Goal: Task Accomplishment & Management: Manage account settings

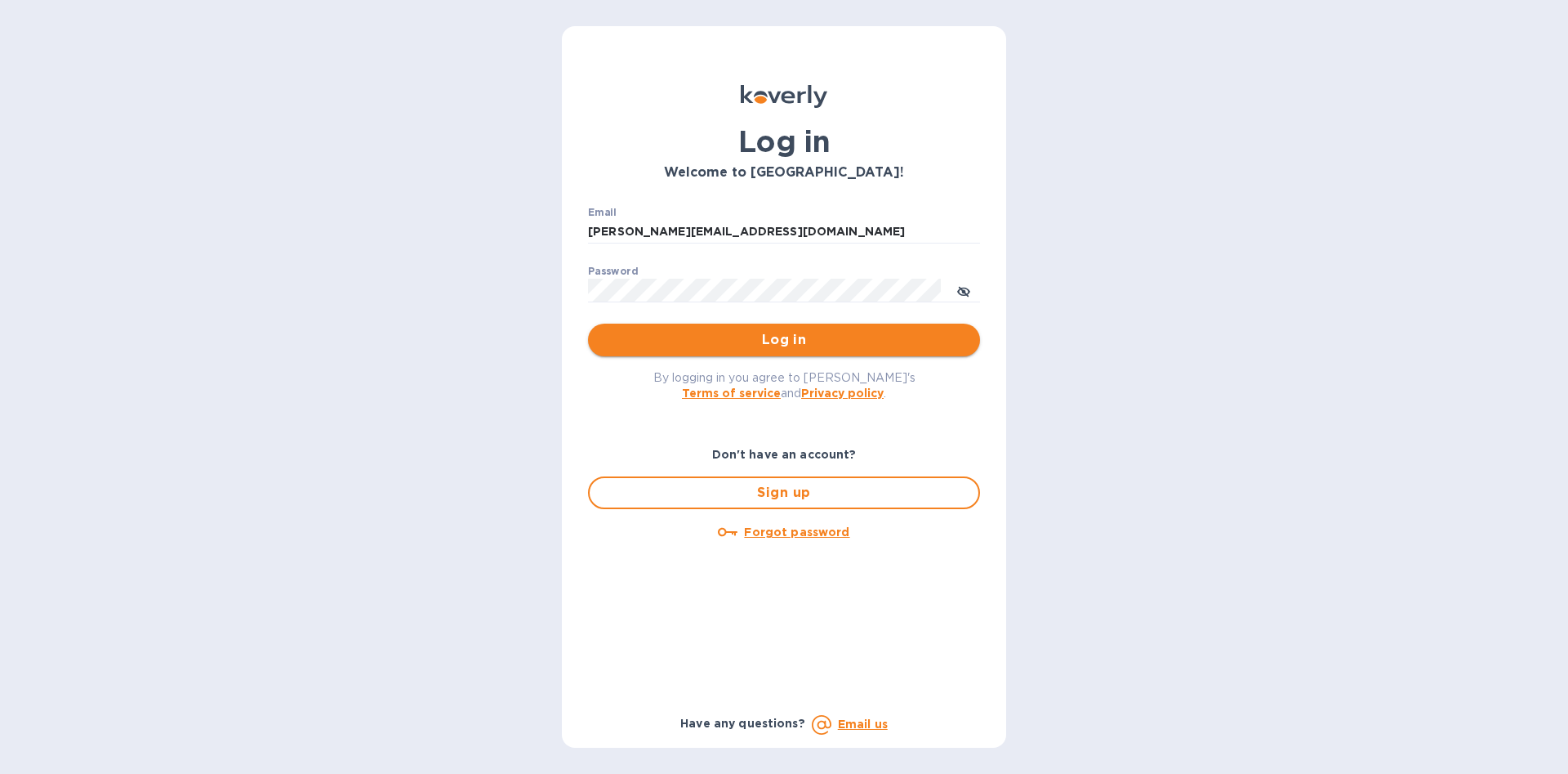
click at [722, 332] on span "Log in" at bounding box center [784, 340] width 366 height 20
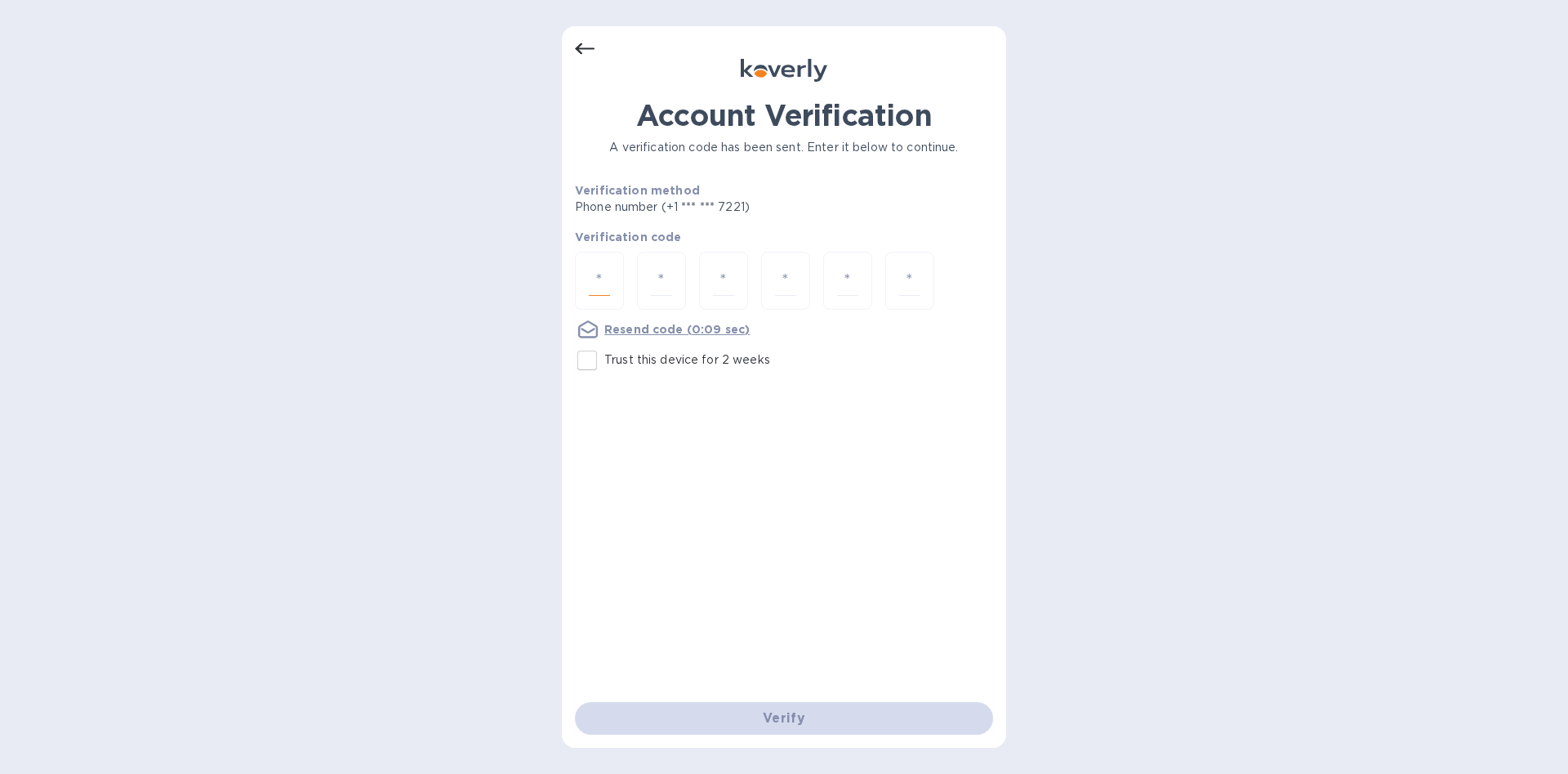
click at [608, 283] on input "number" at bounding box center [599, 280] width 21 height 31
click at [588, 354] on input "Trust this device for 2 weeks" at bounding box center [588, 361] width 35 height 35
checkbox input "true"
click at [616, 269] on div at bounding box center [599, 280] width 49 height 58
type input "6"
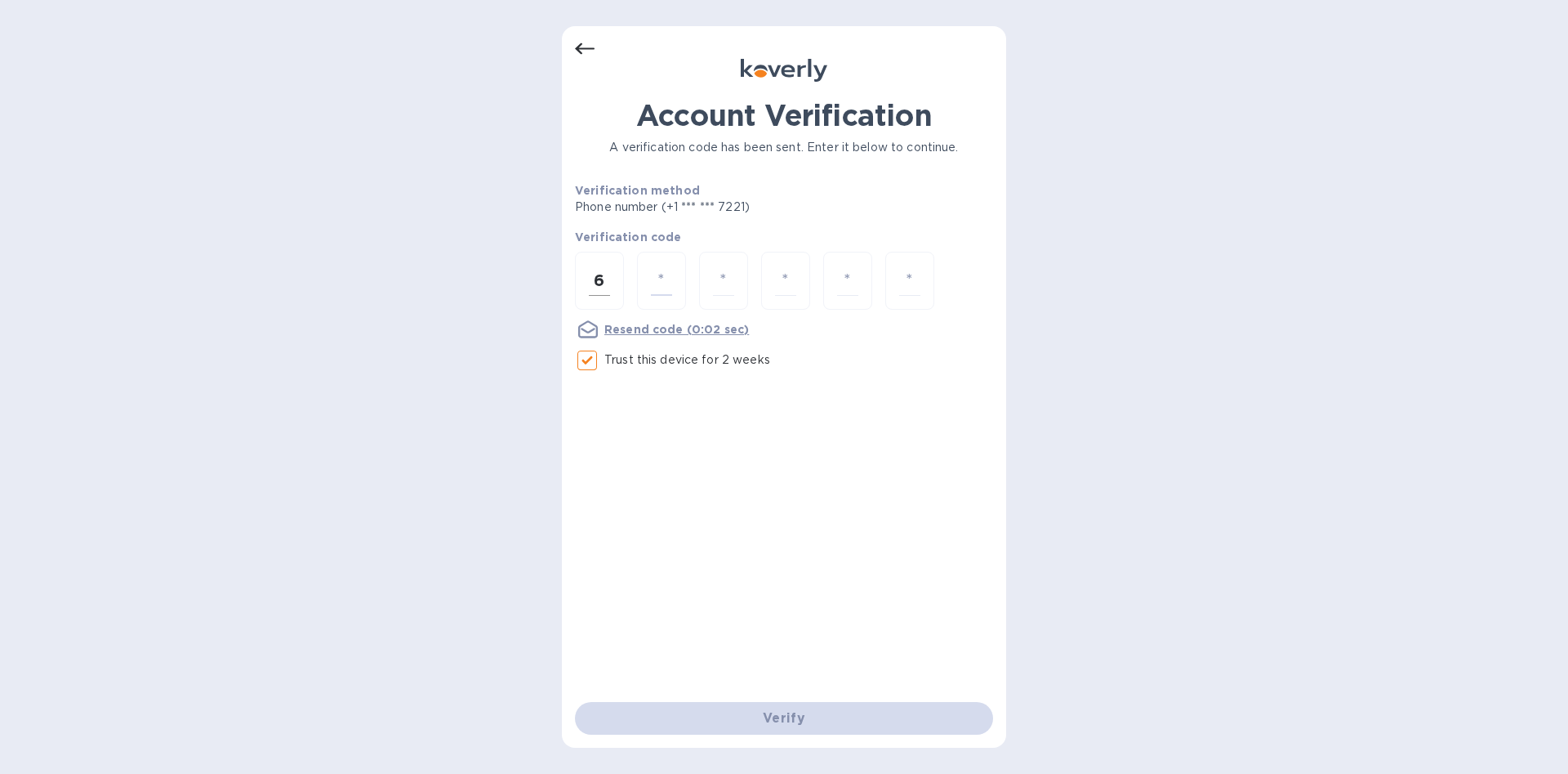
type input "1"
type input "0"
type input "6"
type input "1"
